Goal: Task Accomplishment & Management: Use online tool/utility

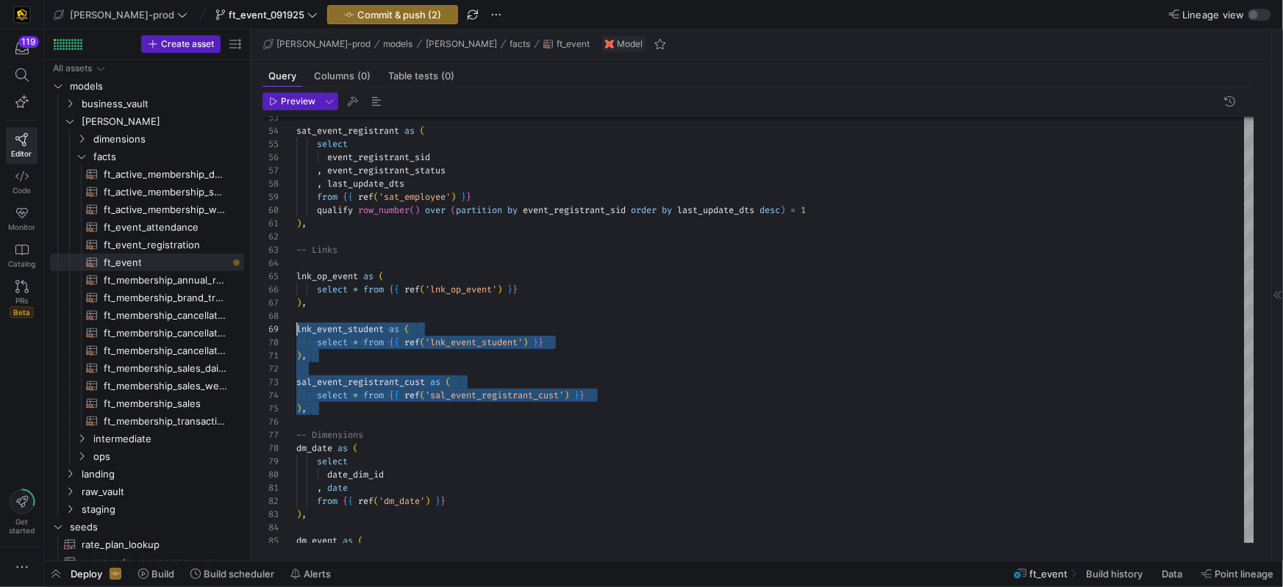
scroll to position [106, 0]
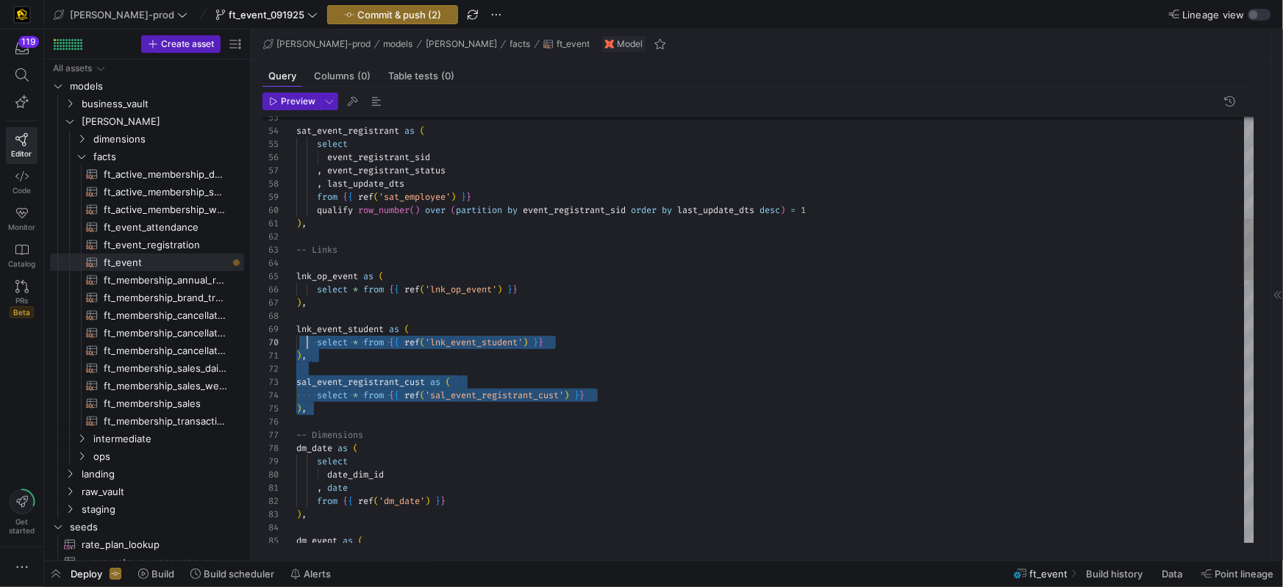
scroll to position [92, 0]
drag, startPoint x: 381, startPoint y: 401, endPoint x: 264, endPoint y: 354, distance: 126.9
click at [271, 320] on div "53 54 55 56 57 58 59 60 61 62 63 64 65 66 67 68 69 70 71 72 73 74 75 76 77 78 7…" at bounding box center [758, 330] width 992 height 426
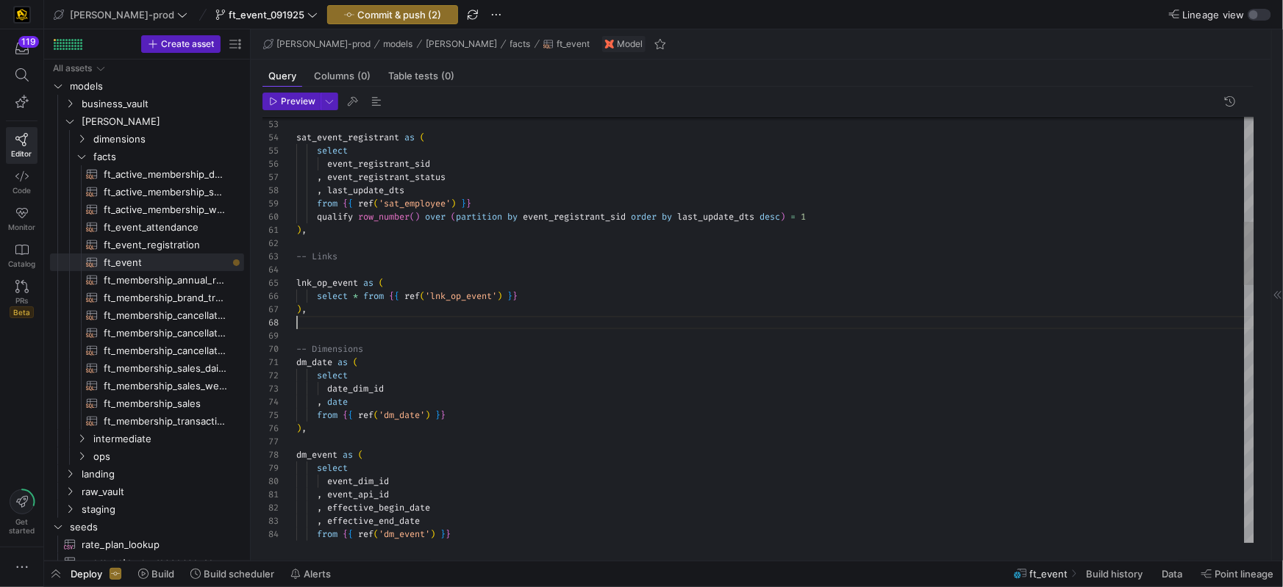
scroll to position [79, 10]
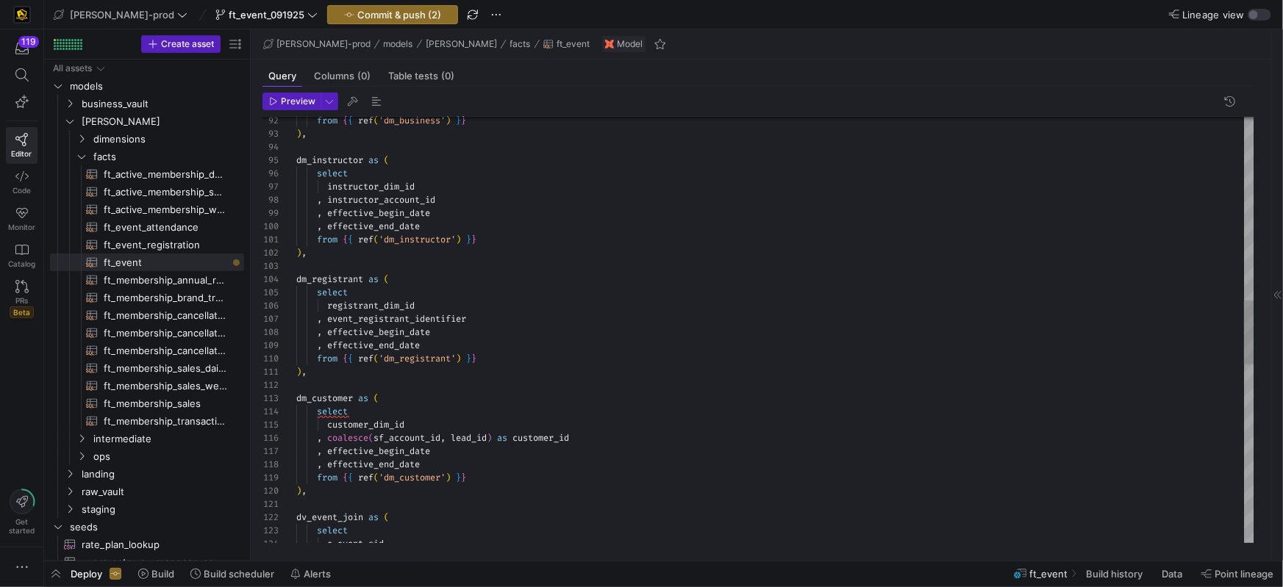
click at [343, 277] on span "dm_registrant" at bounding box center [329, 279] width 67 height 12
drag, startPoint x: 361, startPoint y: 279, endPoint x: 393, endPoint y: 308, distance: 43.2
click at [361, 279] on span "dm_registrant" at bounding box center [329, 279] width 67 height 12
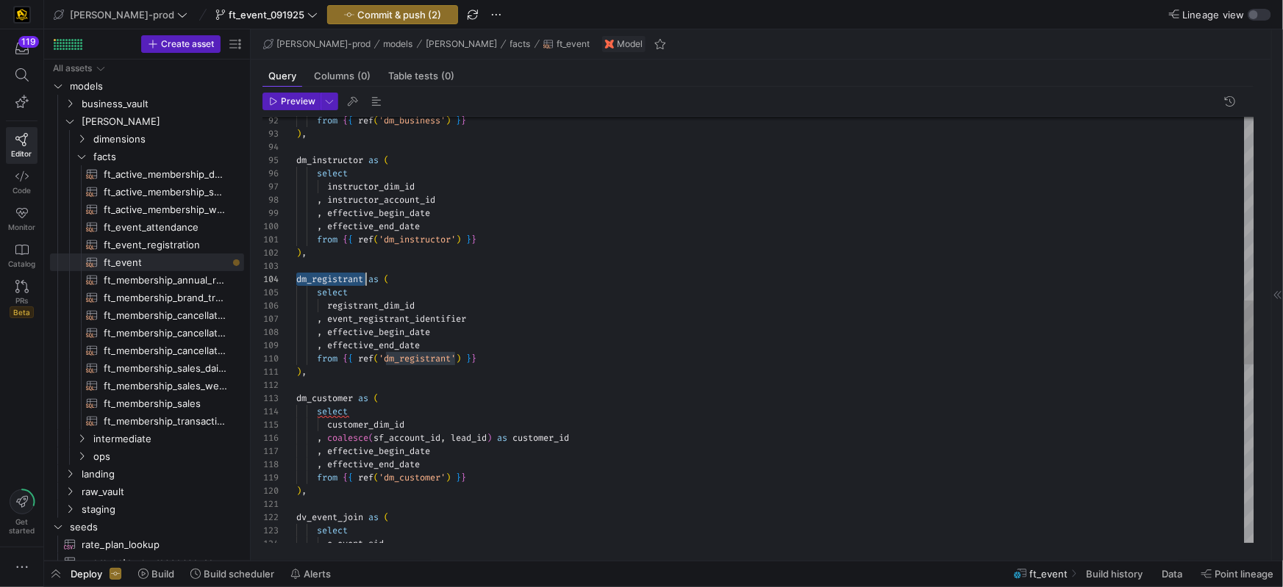
scroll to position [40, 62]
click at [368, 282] on span at bounding box center [365, 279] width 5 height 12
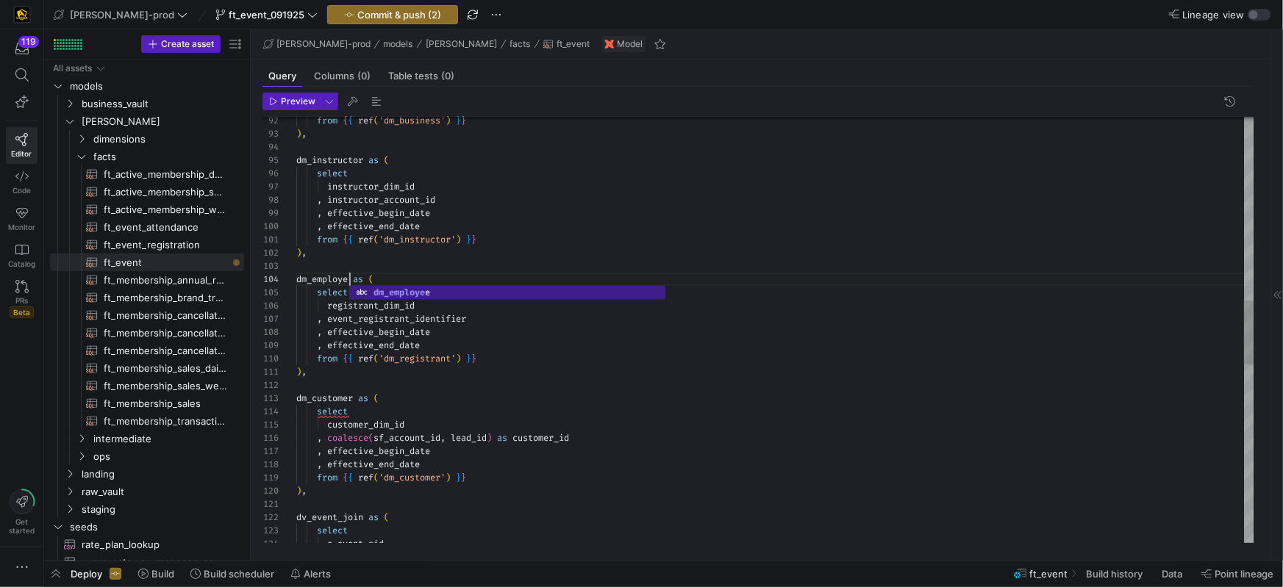
scroll to position [40, 58]
click at [570, 385] on div at bounding box center [775, 385] width 958 height 13
click at [382, 306] on div "from { { ref ( 'dm_business' ) } } ) , dm_instructor as ( select instructor_dim…" at bounding box center [775, 313] width 958 height 2830
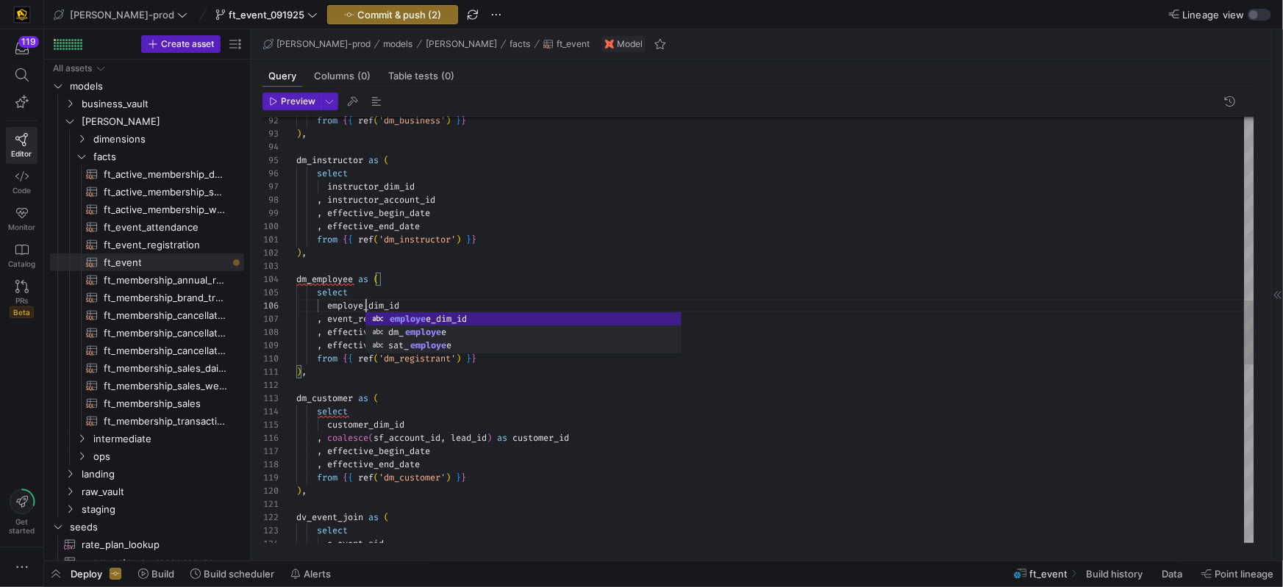
scroll to position [66, 74]
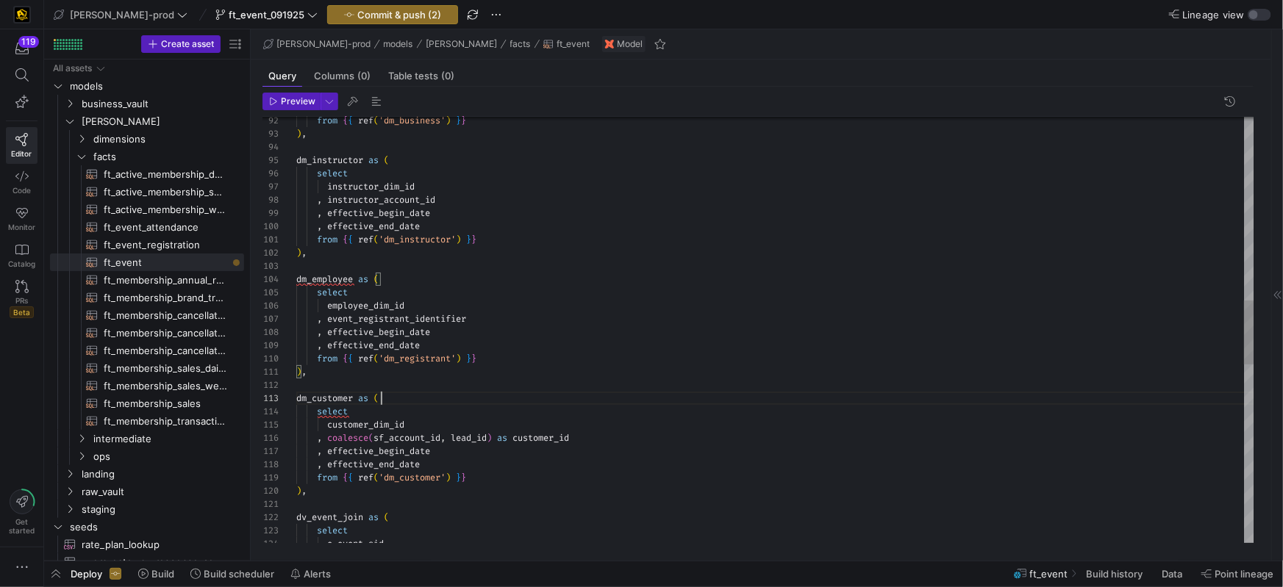
click at [444, 399] on div "dm_customer as (" at bounding box center [775, 398] width 958 height 13
click at [85, 143] on y42-icon "Press SPACE to select this row." at bounding box center [82, 139] width 12 height 12
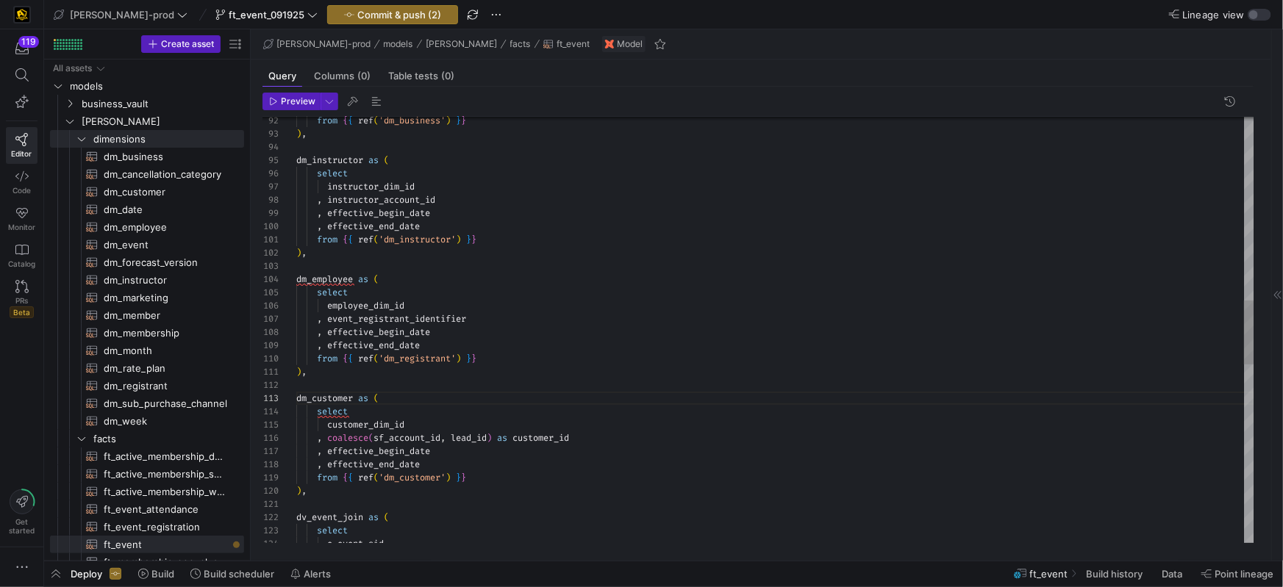
click at [476, 360] on div "from { { ref ( 'dm_business' ) } } ) , dm_instructor as ( select instructor_dim…" at bounding box center [775, 313] width 958 height 2830
click at [470, 402] on div "from { { ref ( 'dm_business' ) } } ) , dm_instructor as ( select instructor_dim…" at bounding box center [775, 313] width 958 height 2830
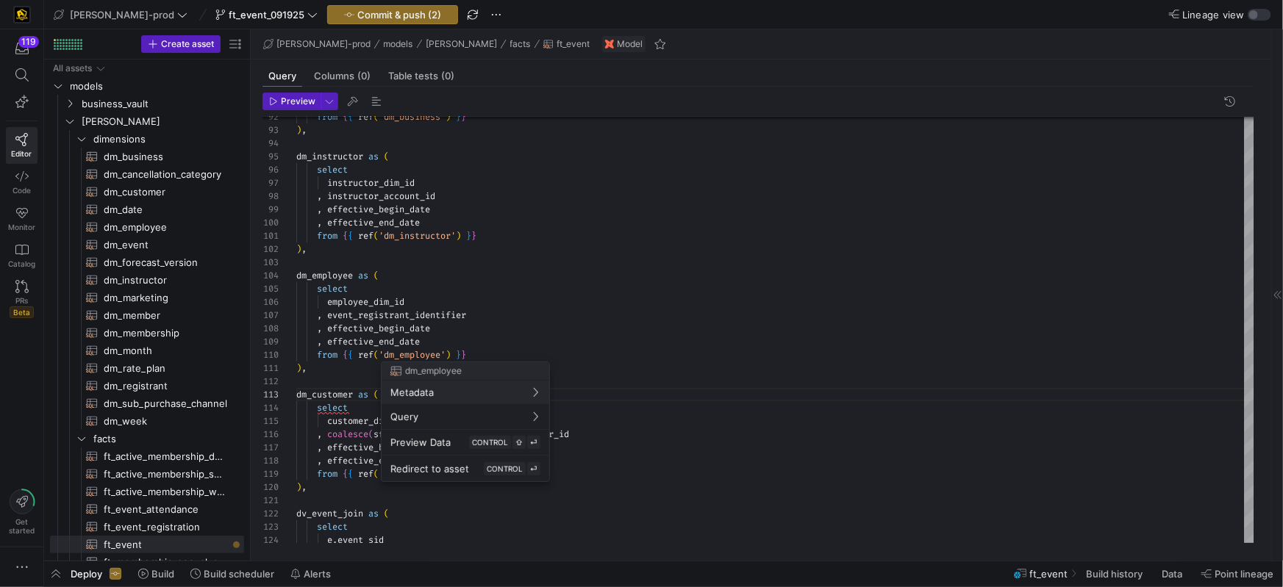
click at [417, 359] on div at bounding box center [641, 293] width 1283 height 587
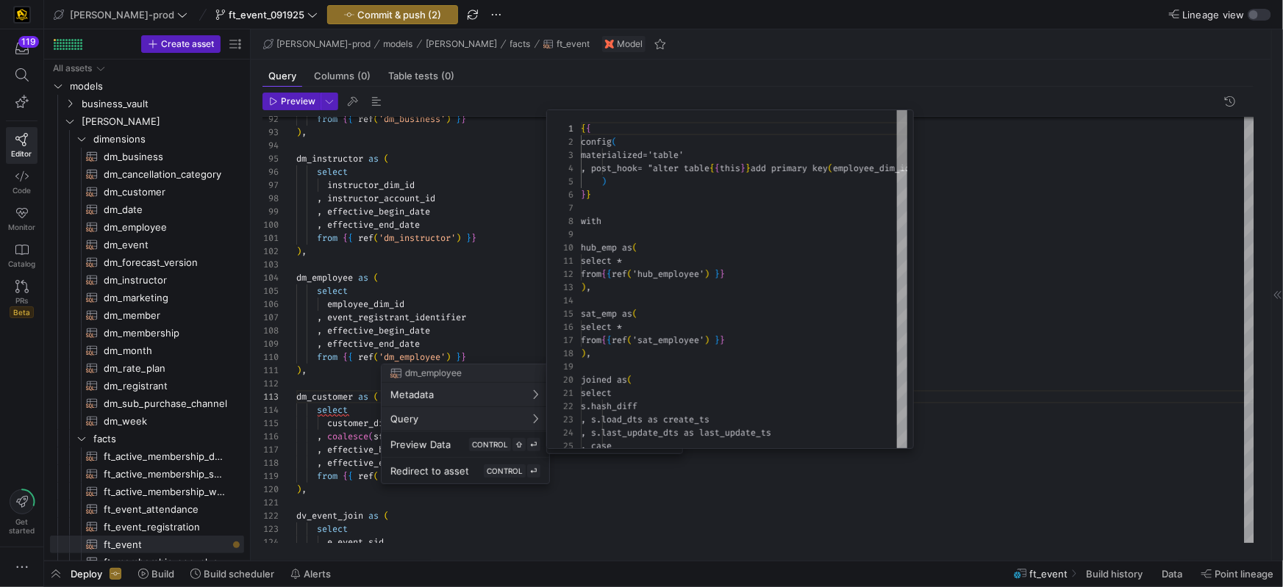
scroll to position [132, 0]
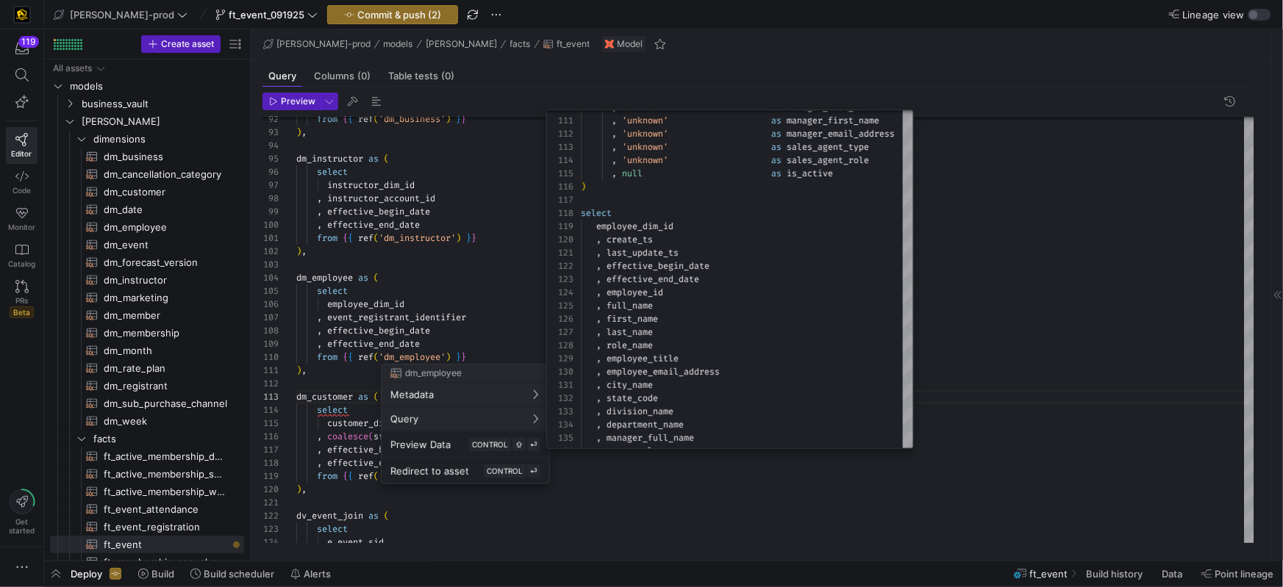
click at [383, 326] on div at bounding box center [641, 293] width 1283 height 587
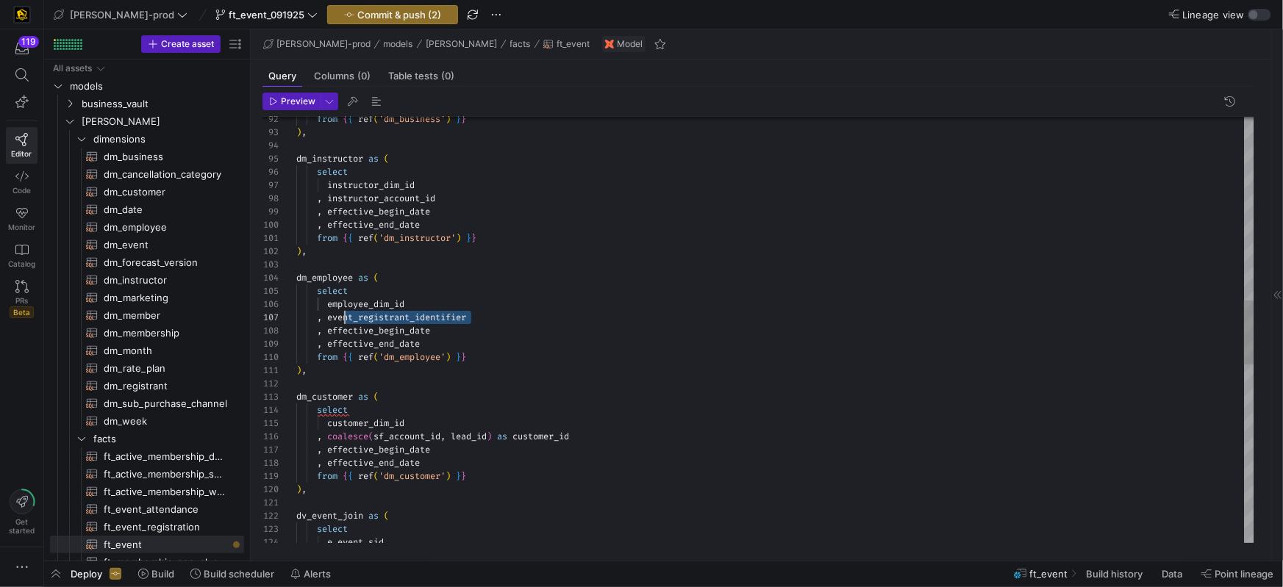
scroll to position [79, 32]
drag, startPoint x: 501, startPoint y: 316, endPoint x: 359, endPoint y: 356, distance: 148.2
click at [329, 320] on div ", event_registrant_identifier" at bounding box center [775, 317] width 958 height 13
click at [503, 401] on div "from { { ref ( 'dm_business' ) } } ) , dm_instructor as ( select instructor_dim…" at bounding box center [775, 312] width 958 height 2830
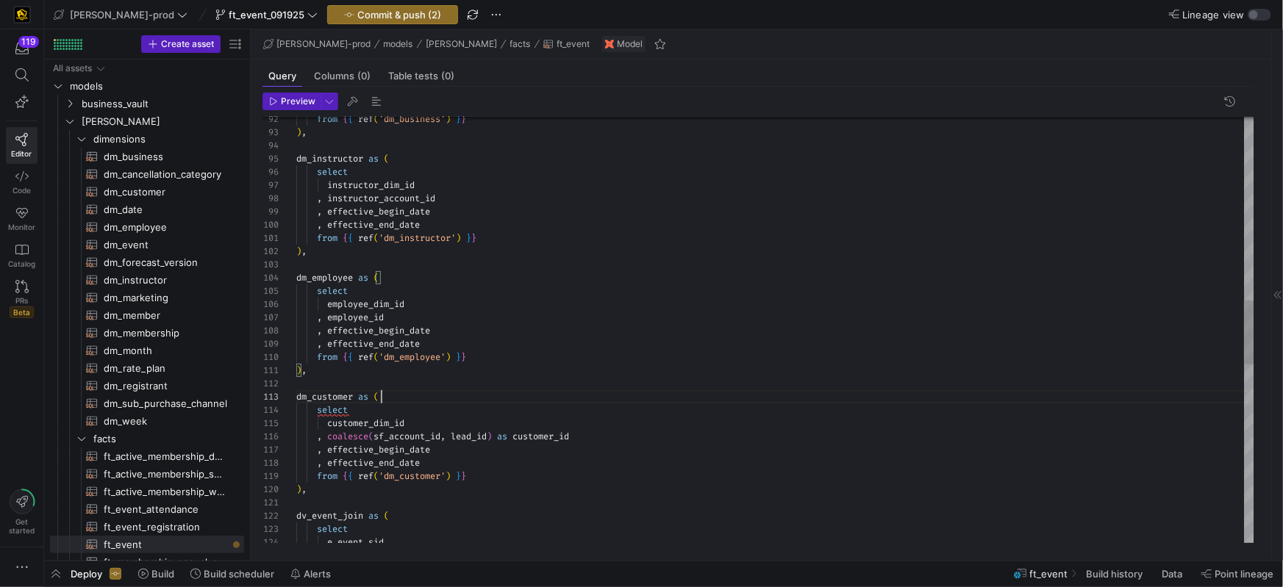
scroll to position [26, 52]
type textarea "), dm_customer as ( select customer_dim_id , coalesce(sf_account_id, lead_id) a…"
